Goal: Information Seeking & Learning: Learn about a topic

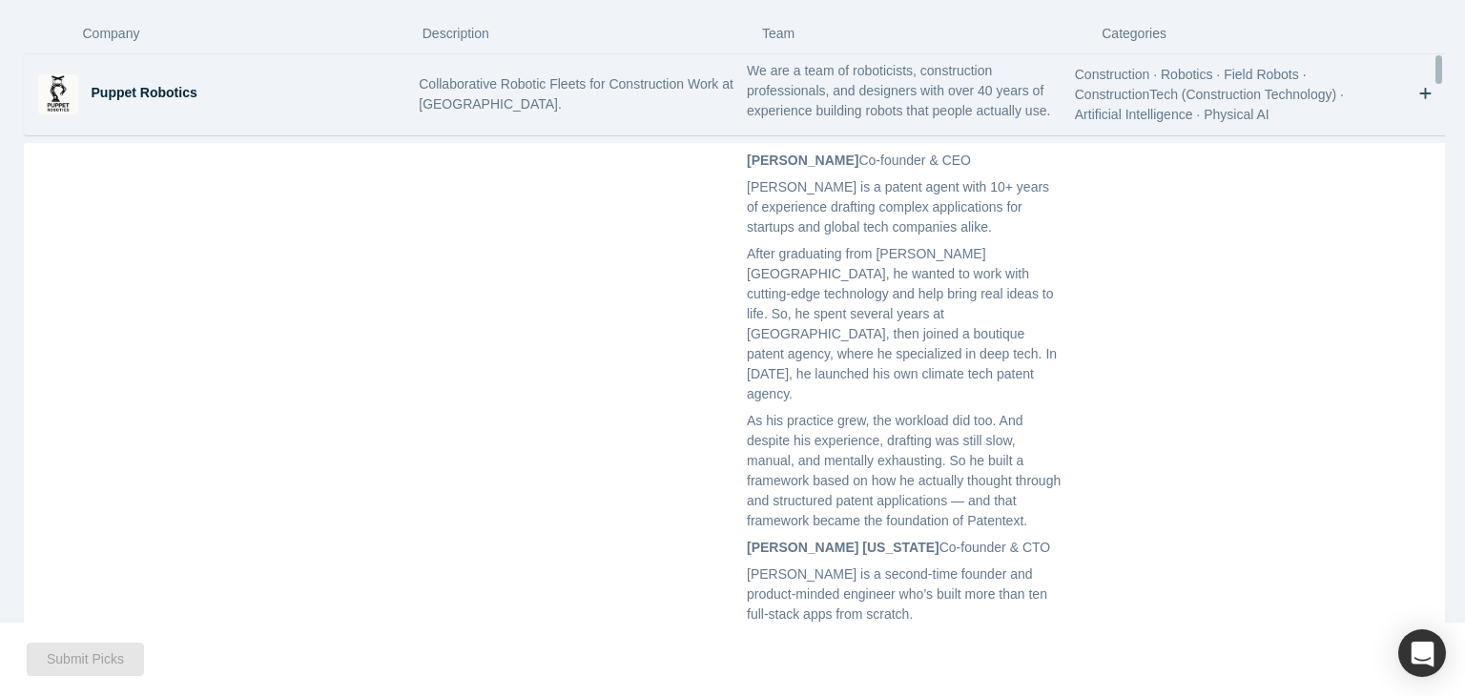
click at [1003, 99] on p "We are a team of roboticists, construction professionals, and designers with ov…" at bounding box center [904, 91] width 315 height 60
click at [979, 99] on p "We are a team of roboticists, construction professionals, and designers with ov…" at bounding box center [904, 91] width 315 height 60
click at [926, 100] on p "We are a team of roboticists, construction professionals, and designers with ov…" at bounding box center [904, 91] width 315 height 60
click at [1419, 102] on icon "Bookmark" at bounding box center [1425, 94] width 13 height 18
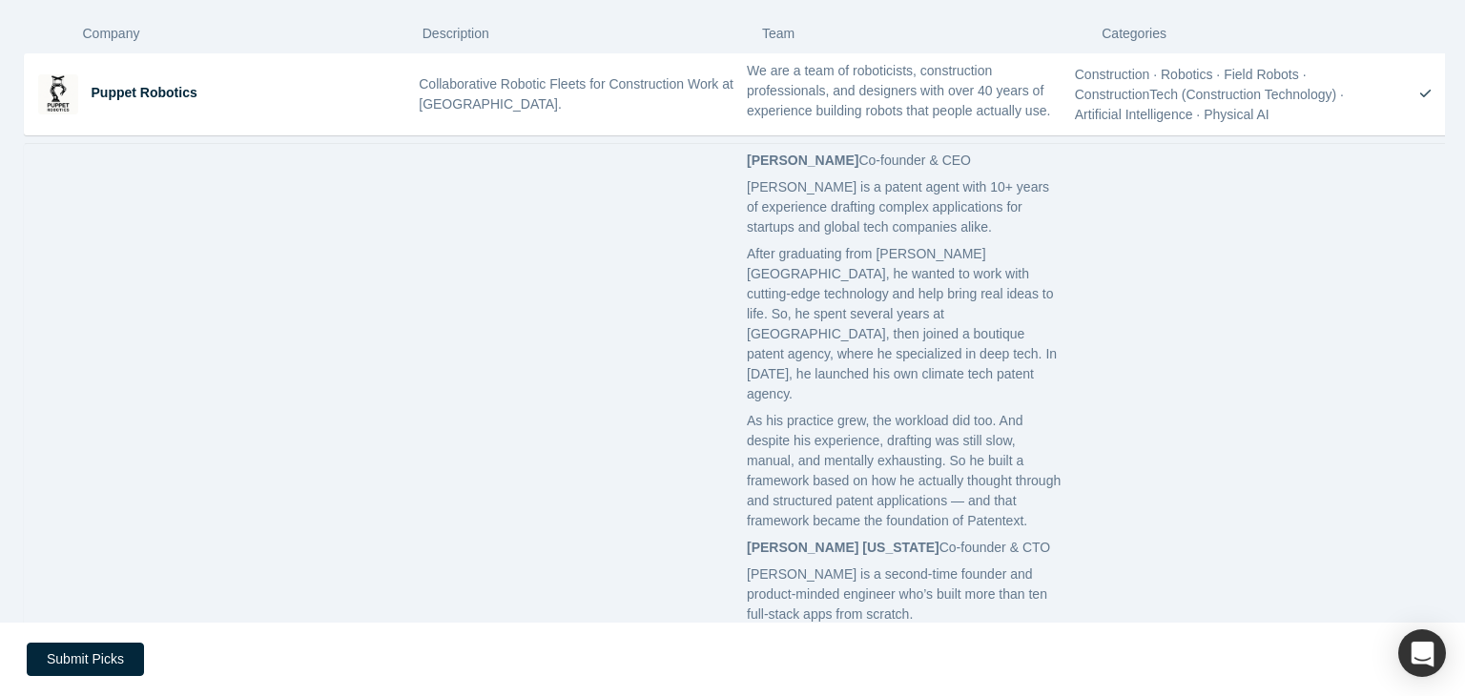
click at [1235, 240] on div "Legal Tech (Technology) · AI Applications (Artificial Intelligence Applications…" at bounding box center [1232, 698] width 328 height 1108
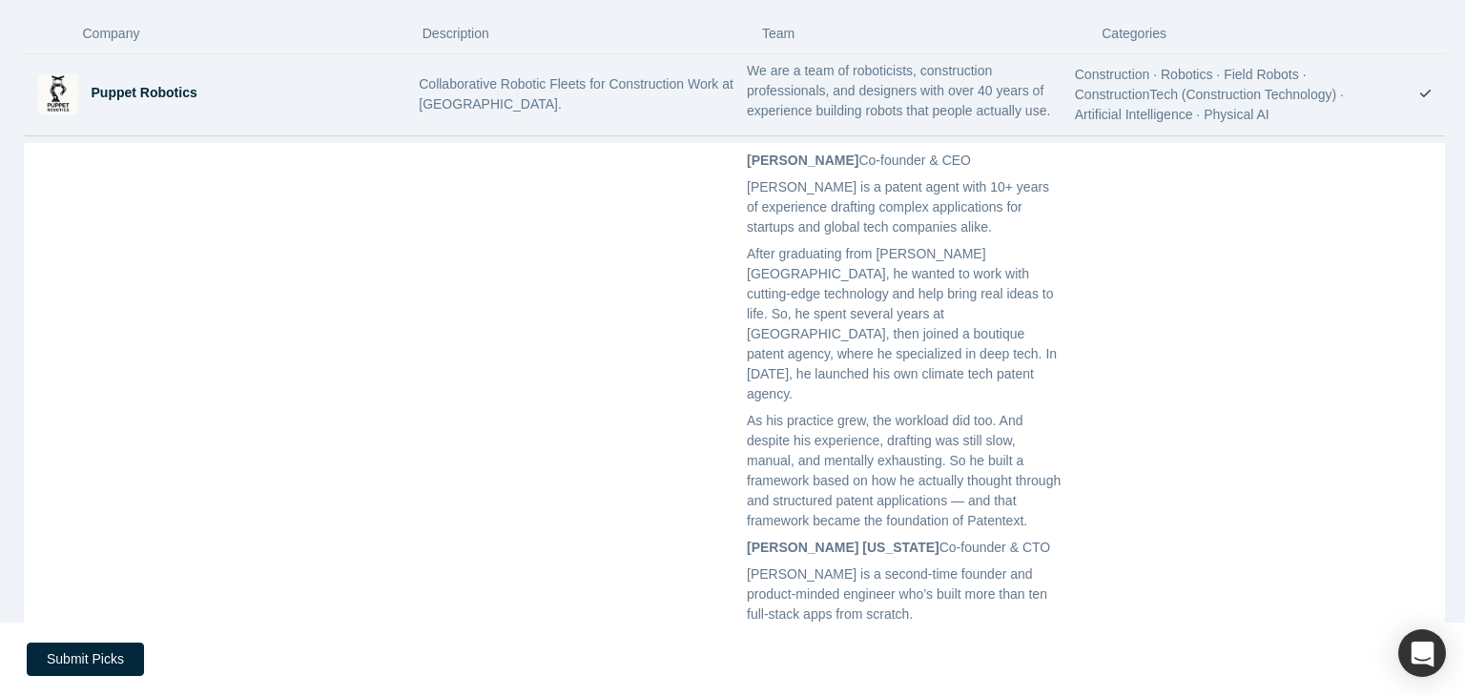
click at [1189, 101] on div "Construction · Robotics · Field Robots · ConstructionTech (Construction Technol…" at bounding box center [1232, 94] width 328 height 80
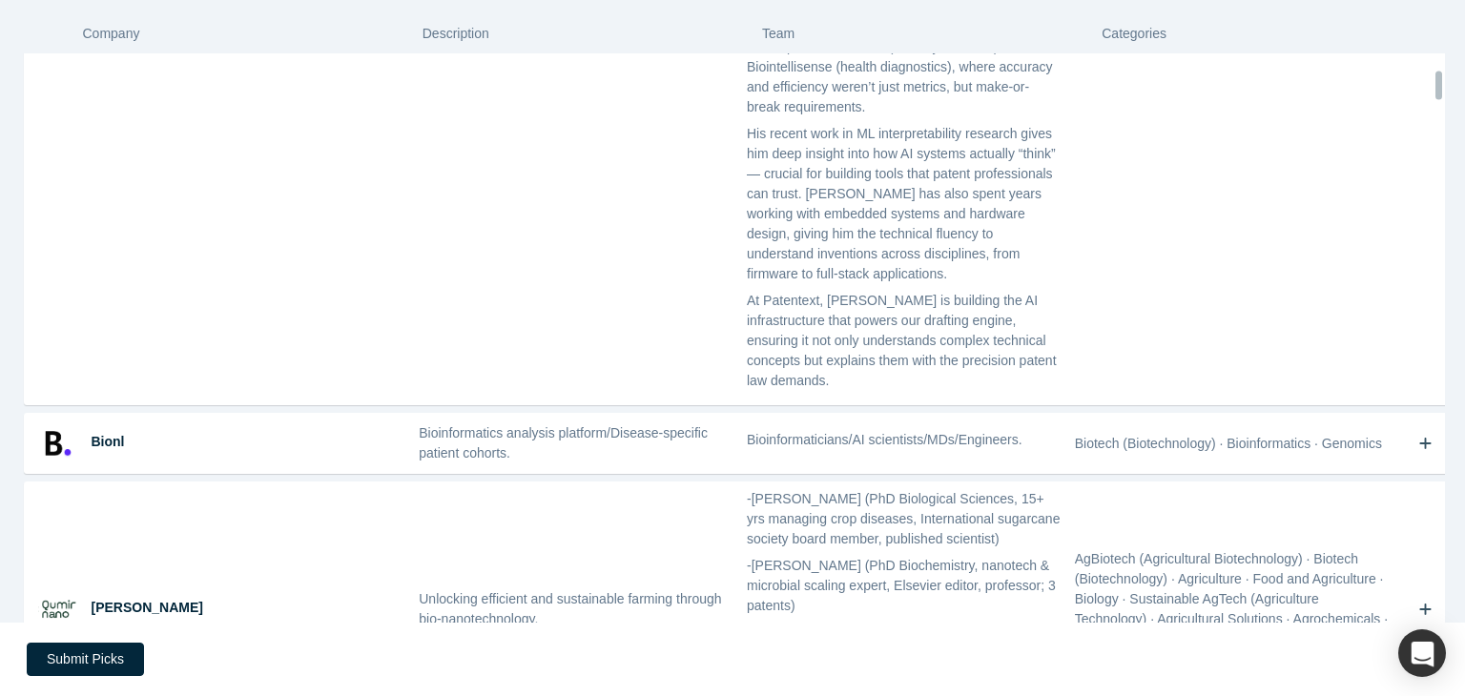
scroll to position [851, 0]
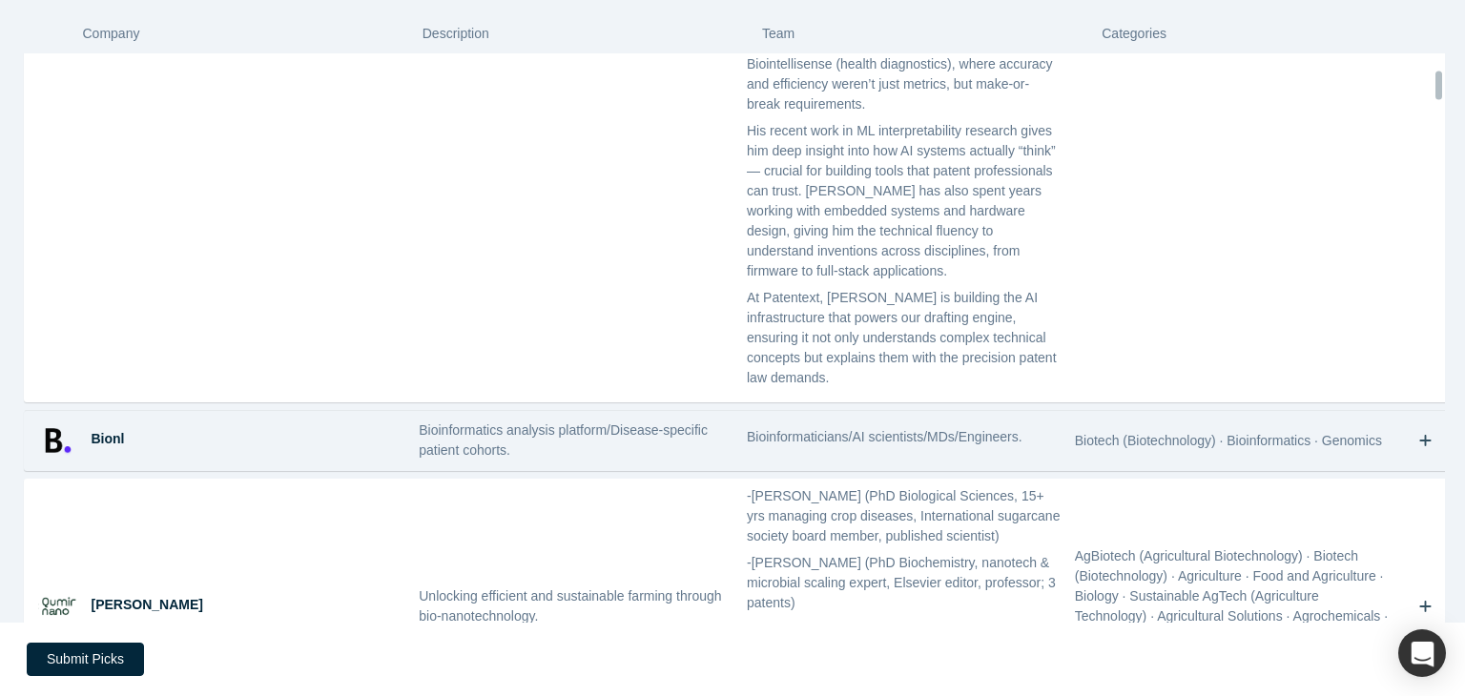
click at [668, 411] on div "Bioinformatics analysis platform/Disease-specific patient cohorts." at bounding box center [576, 440] width 328 height 59
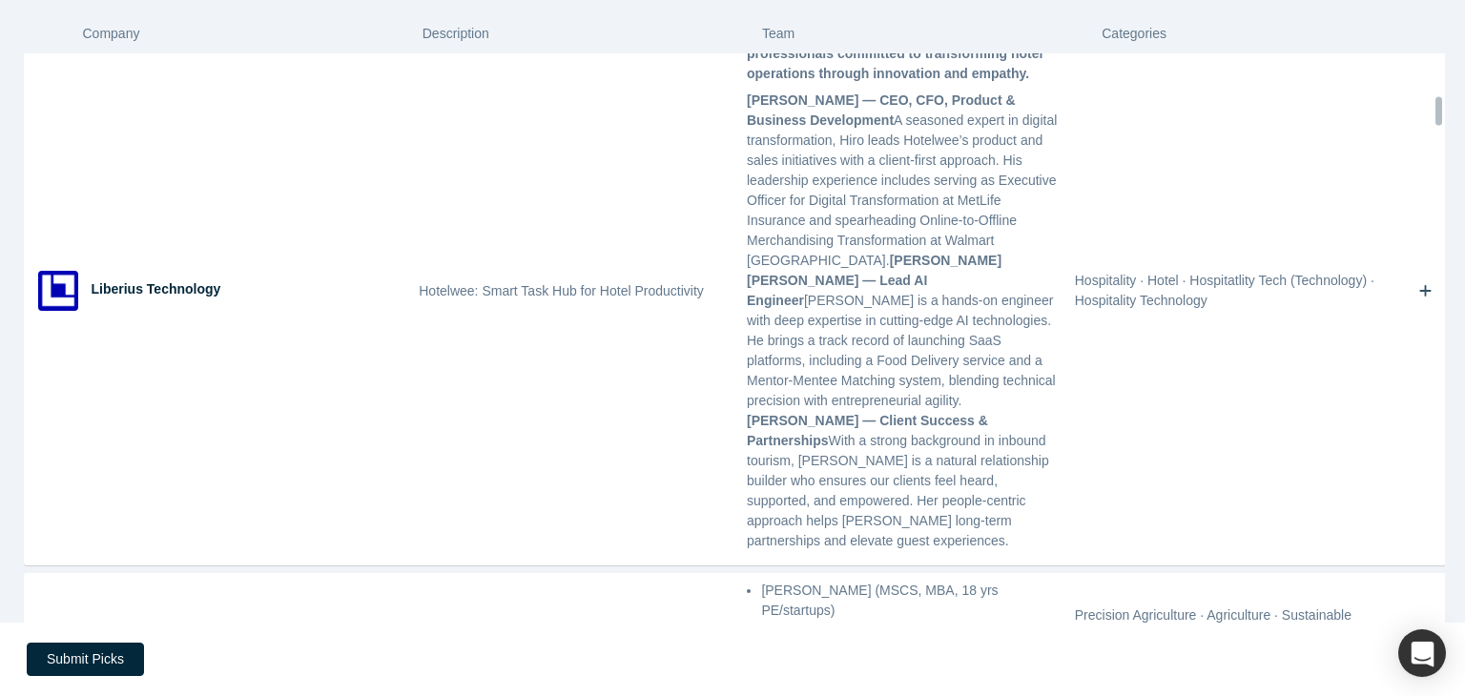
scroll to position [2264, 0]
